Goal: Book appointment/travel/reservation

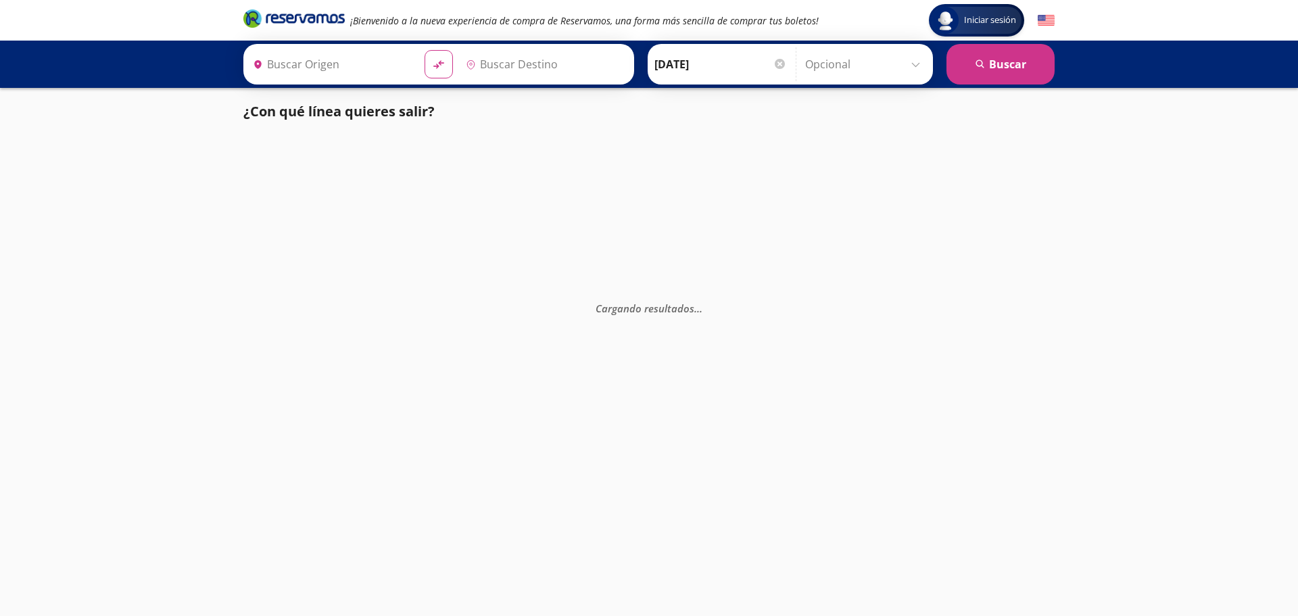
type input "[GEOGRAPHIC_DATA], [GEOGRAPHIC_DATA]"
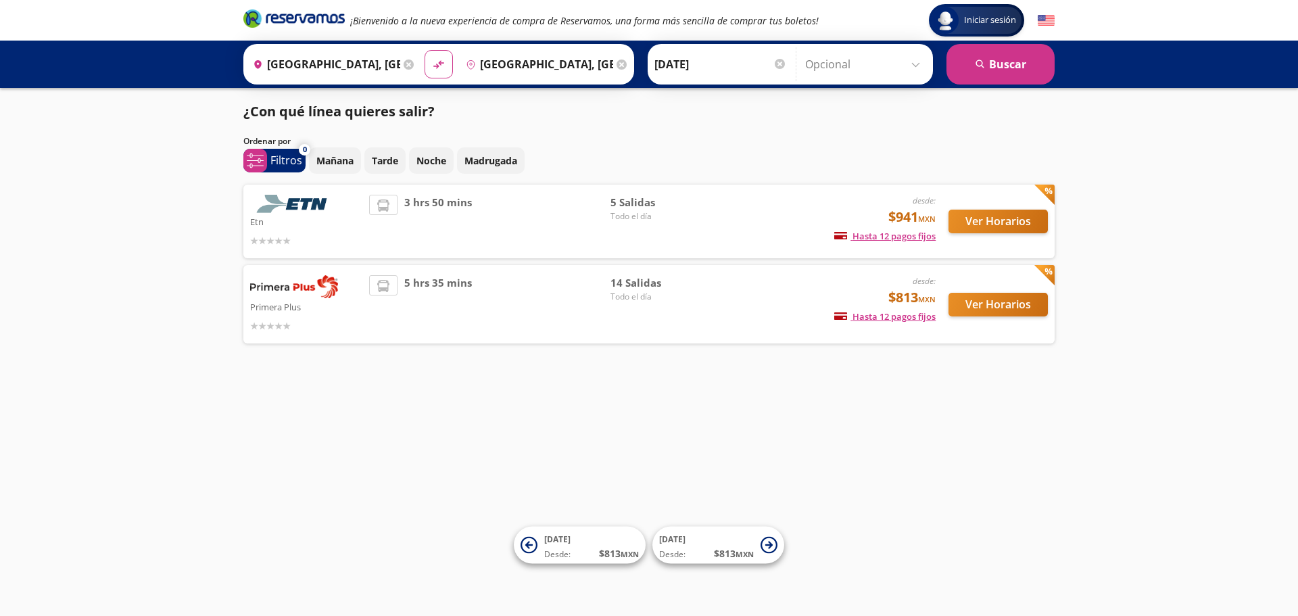
click at [631, 215] on span "Todo el día" at bounding box center [657, 216] width 95 height 12
click at [625, 205] on span "5 Salidas" at bounding box center [657, 203] width 95 height 16
click at [977, 233] on button "Ver Horarios" at bounding box center [997, 222] width 99 height 24
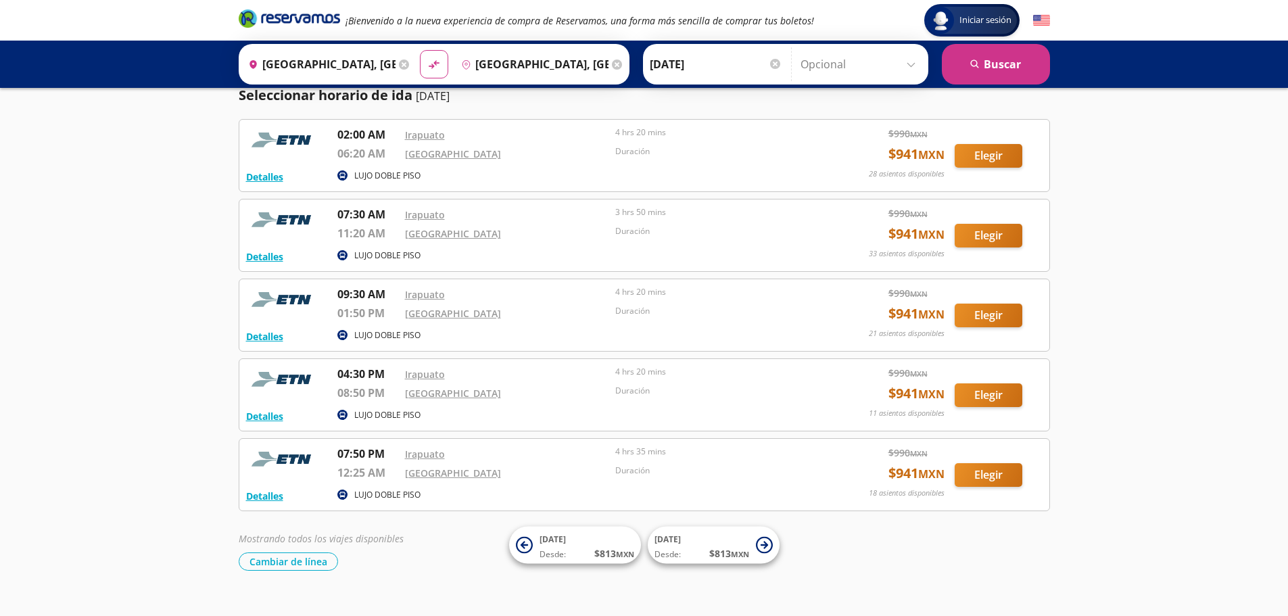
scroll to position [65, 0]
